Goal: Task Accomplishment & Management: Manage account settings

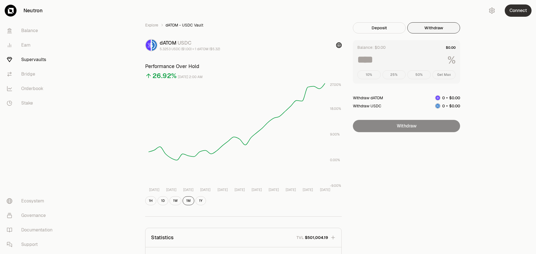
click at [517, 13] on button "Connect" at bounding box center [517, 10] width 27 height 12
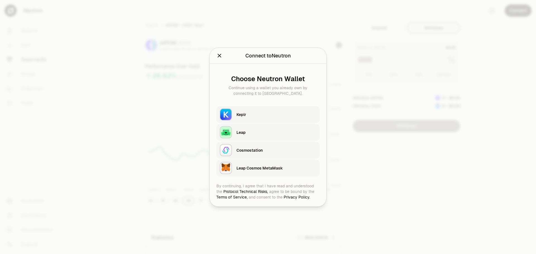
click at [243, 114] on div "Keplr" at bounding box center [276, 115] width 80 height 6
type input "***"
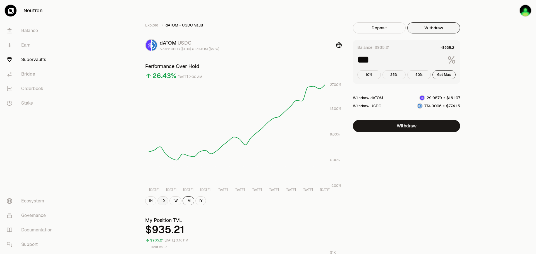
click at [164, 204] on button "1D" at bounding box center [162, 200] width 11 height 9
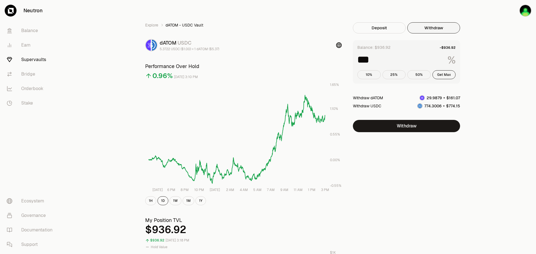
click at [32, 60] on link "Supervaults" at bounding box center [31, 59] width 58 height 15
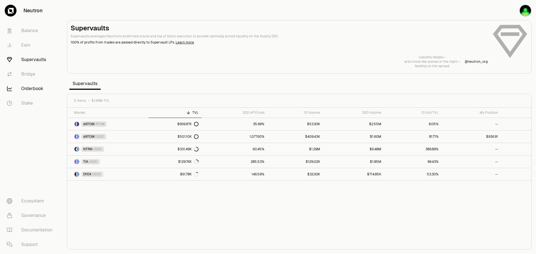
click at [29, 85] on link "Orderbook" at bounding box center [31, 88] width 58 height 15
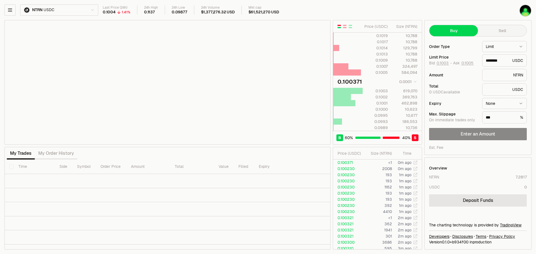
type input "********"
click at [89, 10] on html "Neutron Balance Earn Supervaults Bridge Orderbook Stake Ecosystem Governance Do…" at bounding box center [268, 127] width 536 height 254
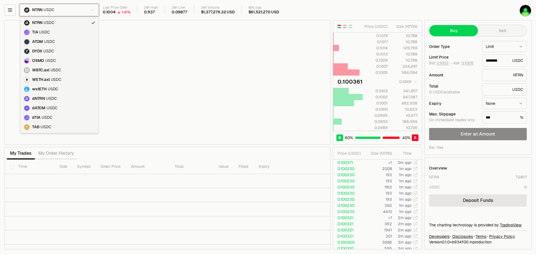
click at [90, 10] on html "Neutron Balance Earn Supervaults Bridge Orderbook Stake Ecosystem Governance Do…" at bounding box center [268, 127] width 536 height 254
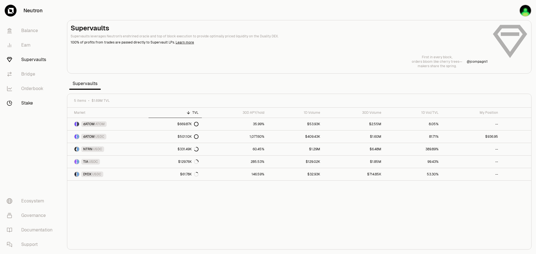
click at [27, 105] on link "Stake" at bounding box center [31, 103] width 58 height 15
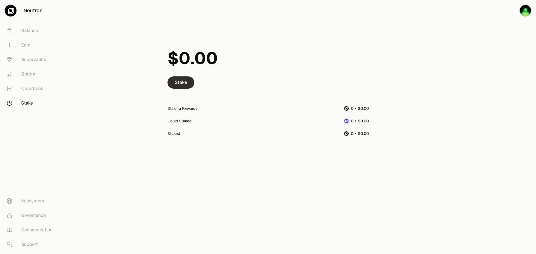
click at [184, 85] on link "Stake" at bounding box center [180, 82] width 27 height 12
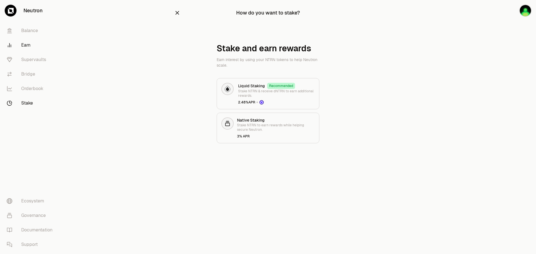
click at [27, 45] on link "Earn" at bounding box center [31, 45] width 58 height 15
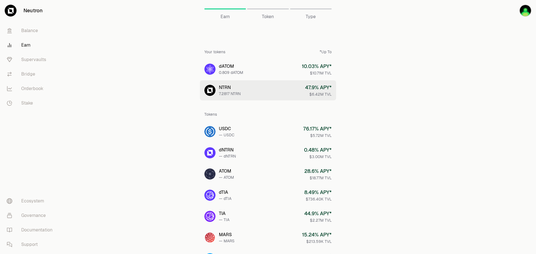
click at [226, 91] on div "7.2817 NTRN" at bounding box center [230, 94] width 22 height 6
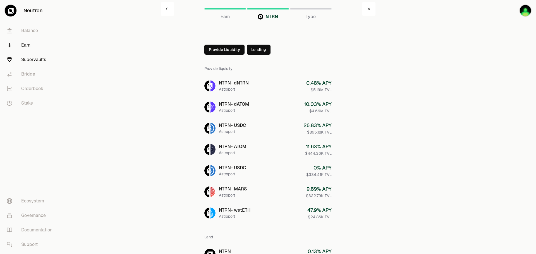
click at [35, 60] on link "Supervaults" at bounding box center [31, 59] width 58 height 15
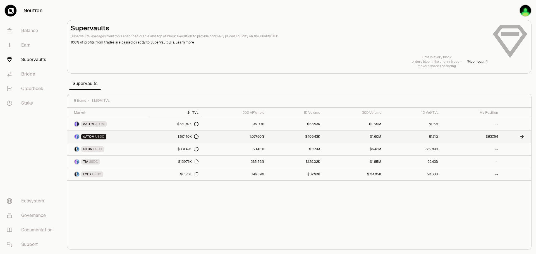
click at [88, 138] on span "dATOM" at bounding box center [88, 136] width 11 height 4
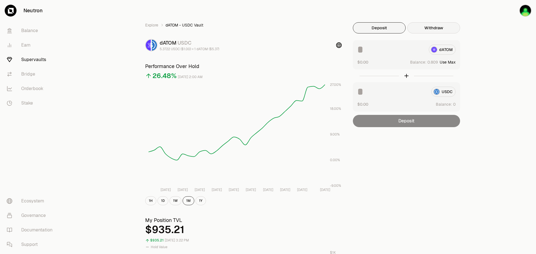
click at [442, 25] on button "Withdraw" at bounding box center [433, 27] width 53 height 11
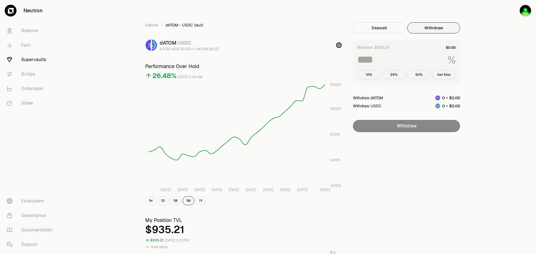
click at [449, 74] on button "Get Max" at bounding box center [443, 74] width 23 height 9
type input "***"
